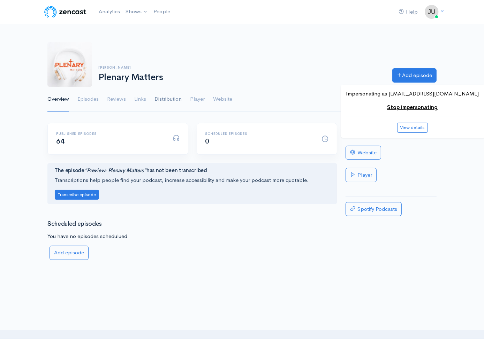
click at [164, 98] on link "Distribution" at bounding box center [167, 99] width 27 height 25
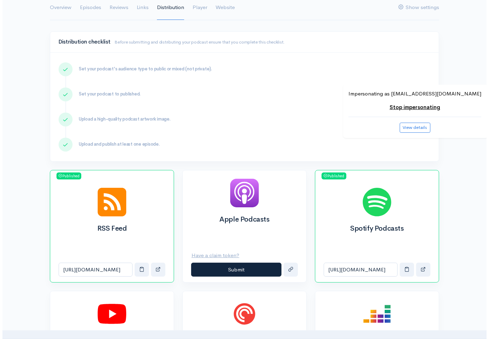
scroll to position [92, 0]
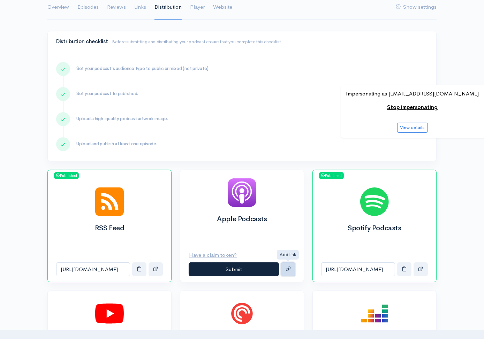
click at [287, 268] on span "submit" at bounding box center [287, 268] width 5 height 5
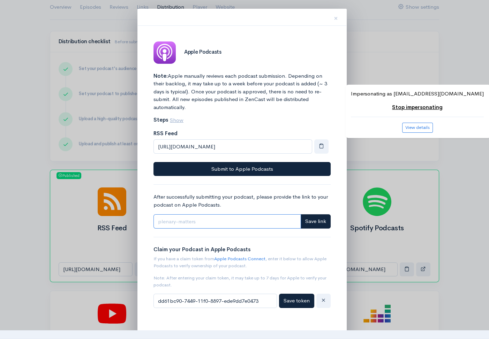
click at [236, 217] on input "Link" at bounding box center [226, 221] width 147 height 14
paste input "[URL][DOMAIN_NAME]"
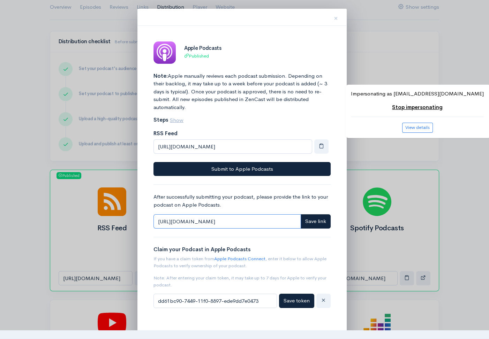
scroll to position [7, 0]
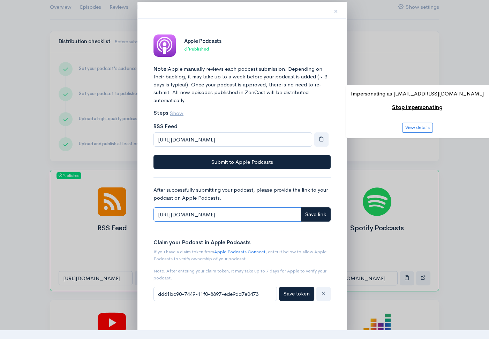
type input "[URL][DOMAIN_NAME]"
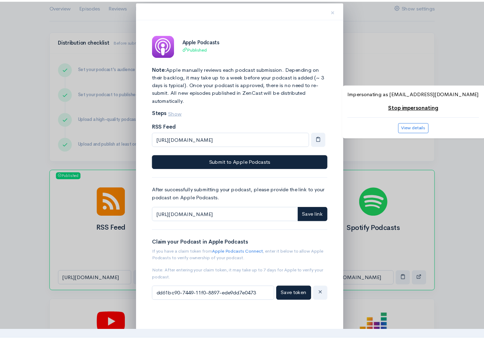
scroll to position [0, 0]
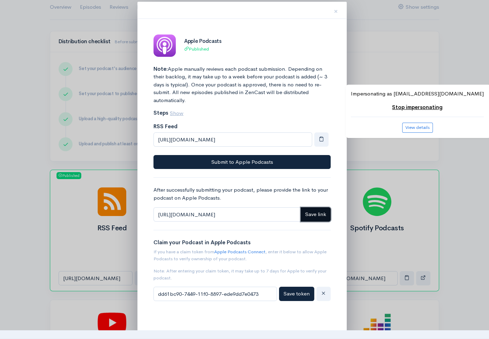
click at [323, 218] on button "Save link" at bounding box center [315, 214] width 30 height 14
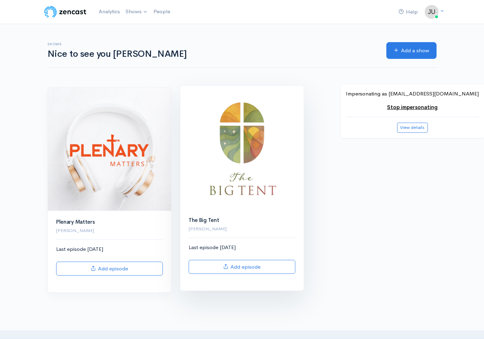
click at [245, 153] on img at bounding box center [241, 147] width 123 height 123
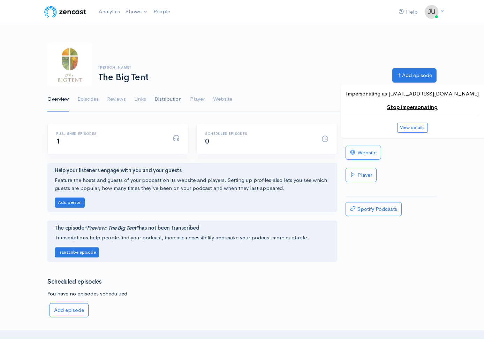
click at [177, 100] on link "Distribution" at bounding box center [167, 99] width 27 height 25
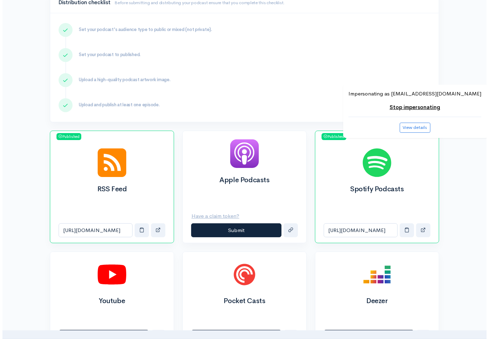
scroll to position [138, 0]
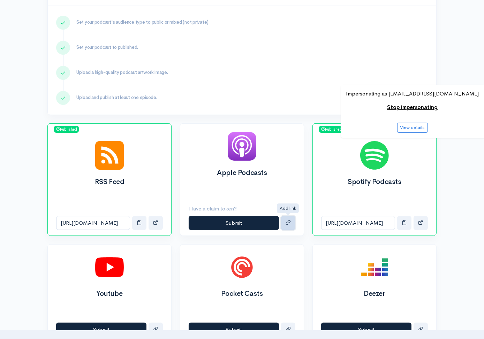
click at [289, 221] on span "submit" at bounding box center [287, 222] width 5 height 5
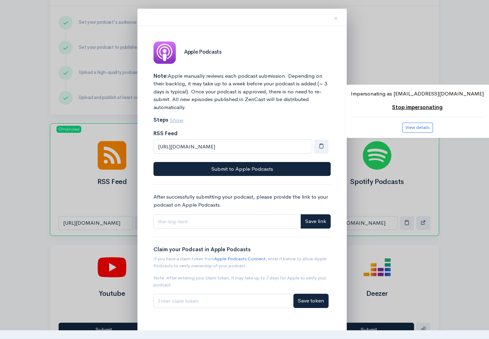
scroll to position [7, 0]
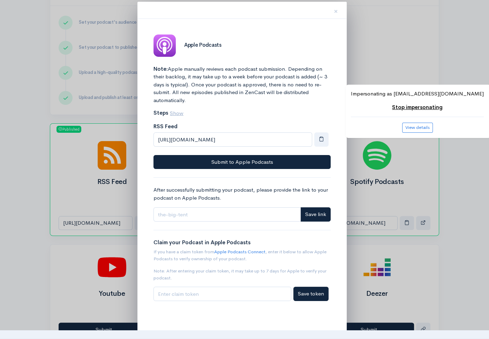
click at [426, 107] on link "Stop impersonating" at bounding box center [417, 107] width 51 height 7
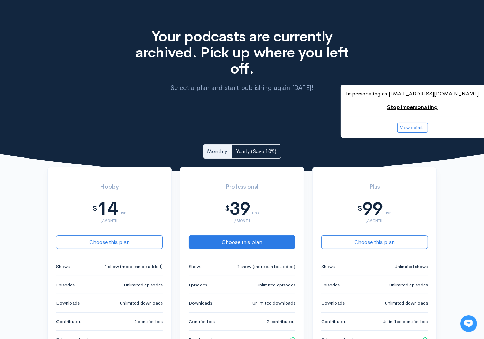
scroll to position [32, 0]
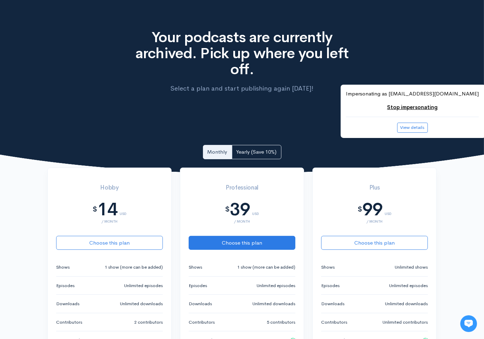
click at [412, 106] on link "Stop impersonating" at bounding box center [412, 107] width 51 height 7
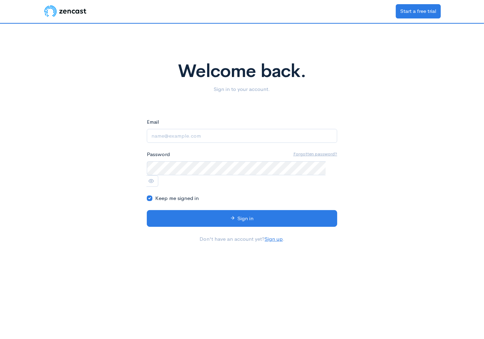
type input "ben@zencast.fm"
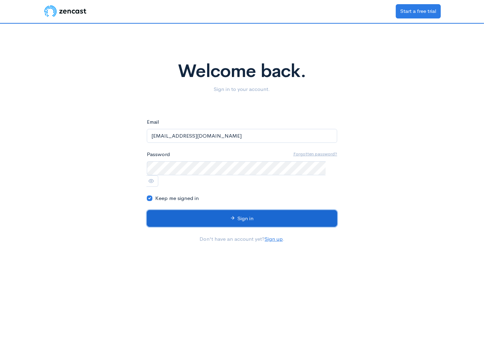
click at [228, 210] on button "Sign in" at bounding box center [242, 218] width 190 height 17
